Goal: Browse casually

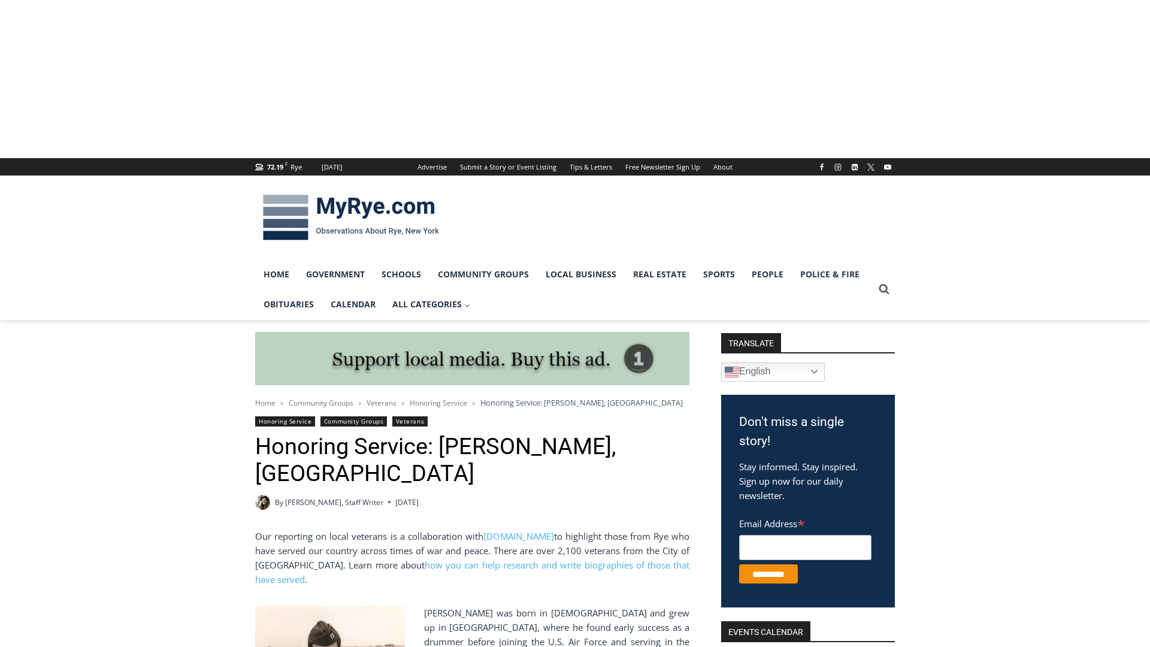
scroll to position [1707, 0]
